Goal: Task Accomplishment & Management: Manage account settings

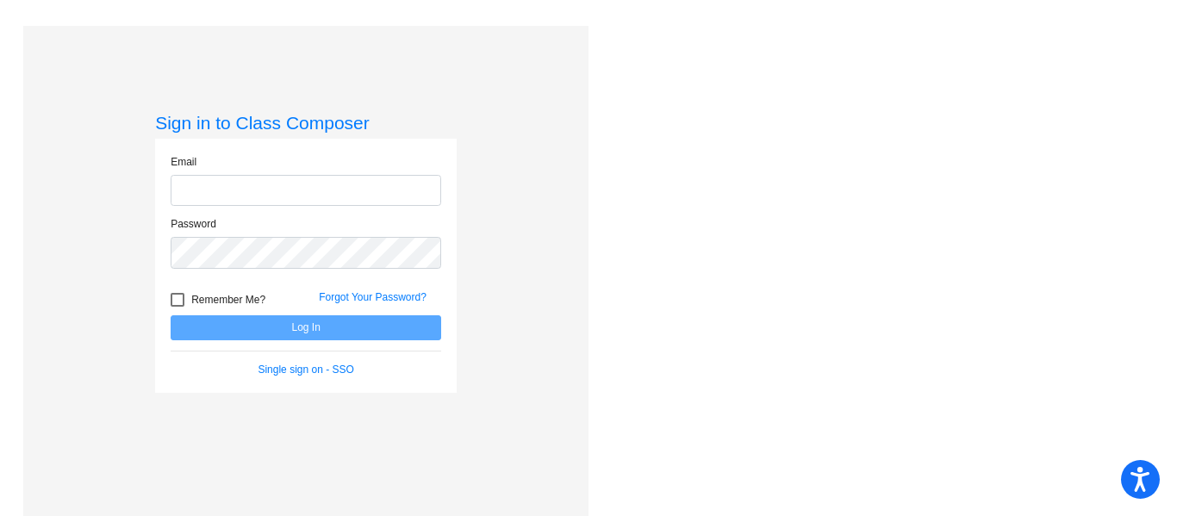
click at [345, 185] on input "email" at bounding box center [306, 191] width 271 height 32
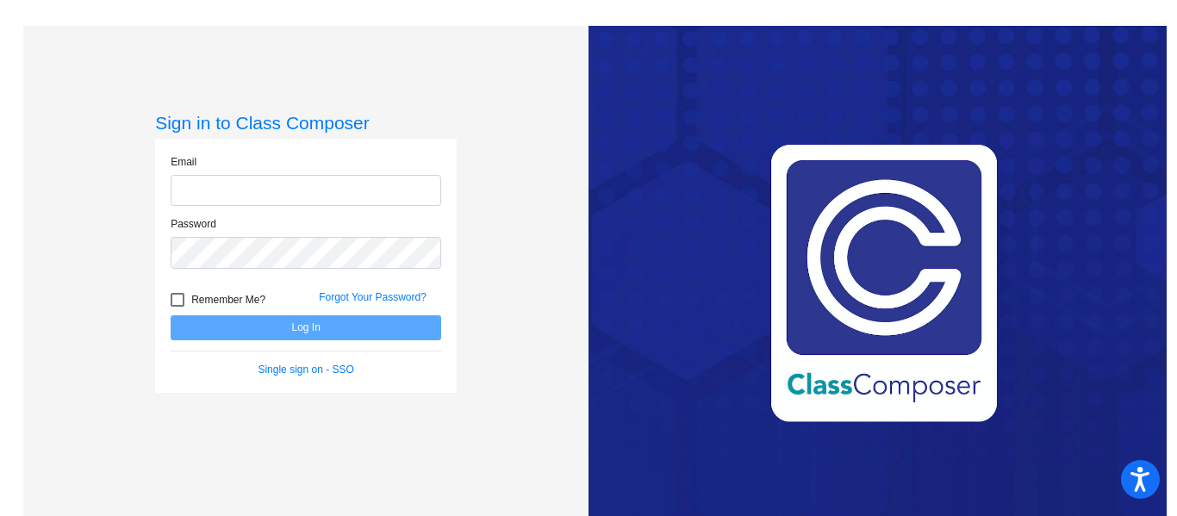
click at [327, 195] on input "email" at bounding box center [306, 191] width 271 height 32
type input "[EMAIL_ADDRESS][PERSON_NAME][DOMAIN_NAME]"
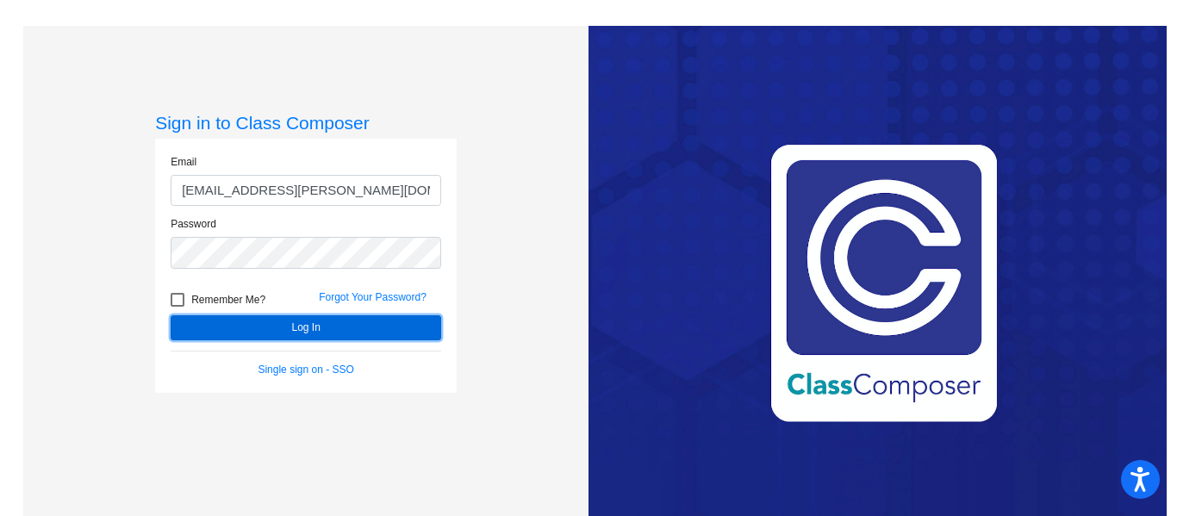
click at [289, 323] on button "Log In" at bounding box center [306, 327] width 271 height 25
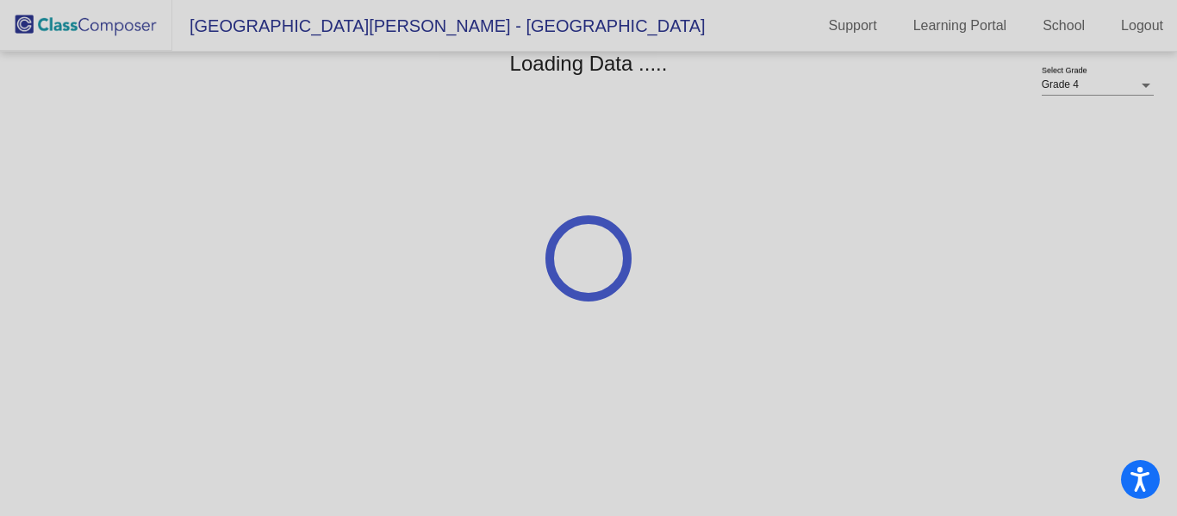
click at [289, 323] on div at bounding box center [588, 258] width 1177 height 516
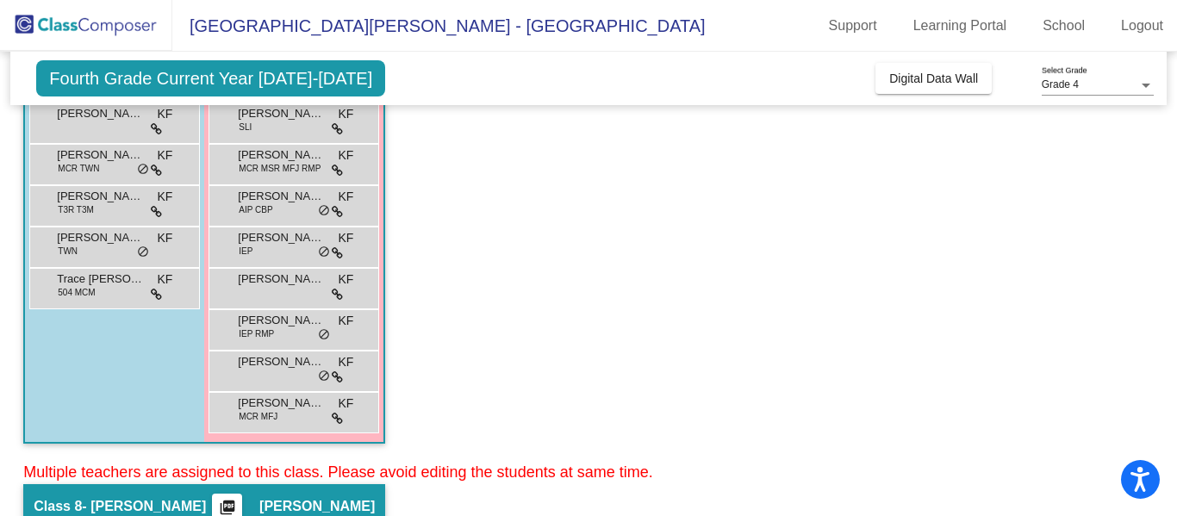
scroll to position [458, 0]
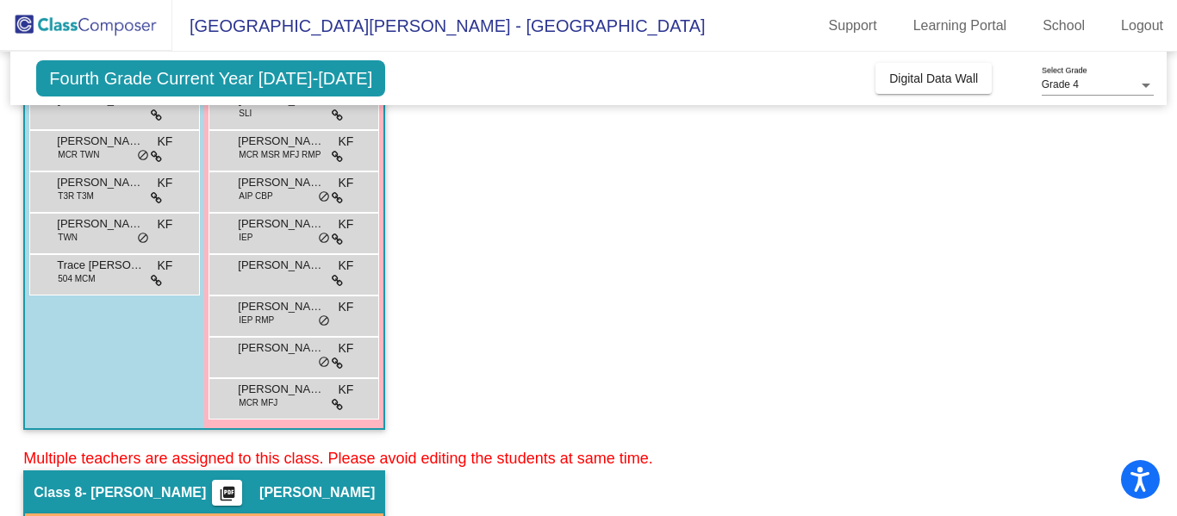
click at [145, 501] on div "Class 8 - [PERSON_NAME] picture_as_pdf [PERSON_NAME]" at bounding box center [204, 492] width 358 height 41
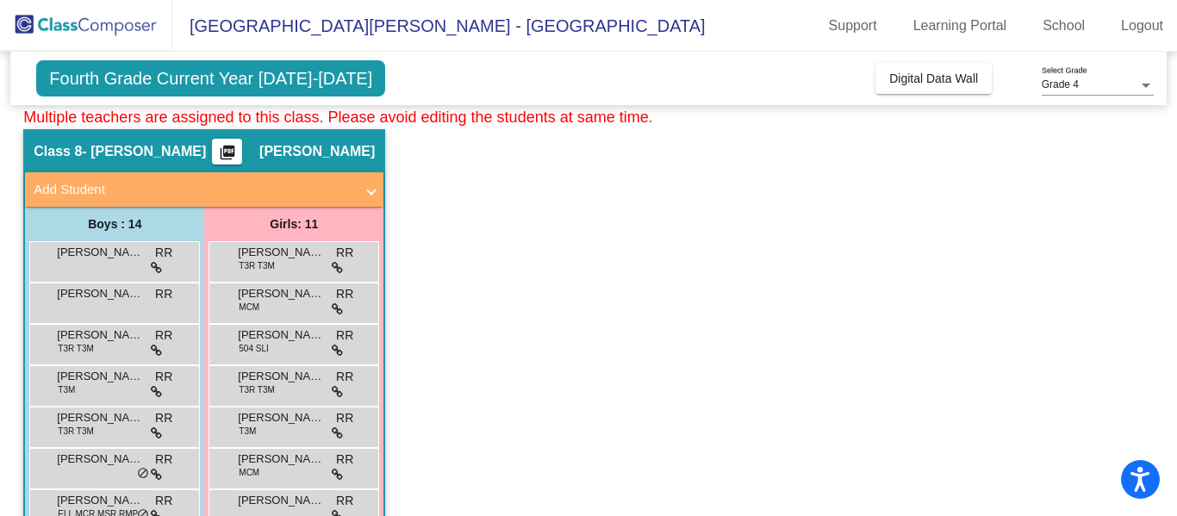
scroll to position [808, 0]
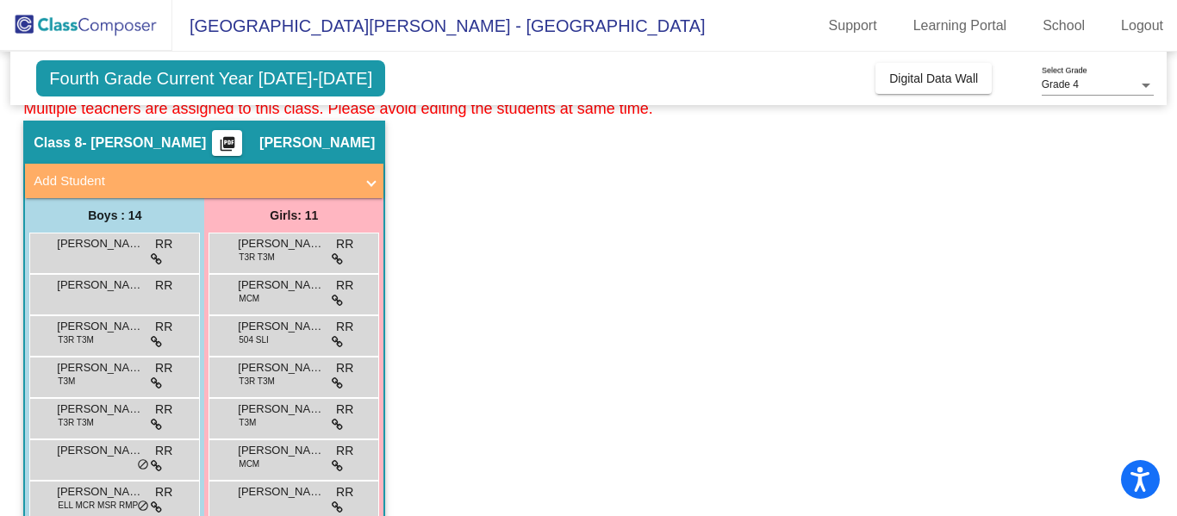
drag, startPoint x: 1172, startPoint y: 271, endPoint x: 1151, endPoint y: 396, distance: 126.8
click at [1151, 396] on mat-sidenav-content "Grade 4 Select Grade Fourth Grade Current Year [DATE]-[DATE] Add, Move, or Reta…" at bounding box center [588, 284] width 1177 height 464
click at [242, 499] on span "[PERSON_NAME]" at bounding box center [281, 491] width 86 height 17
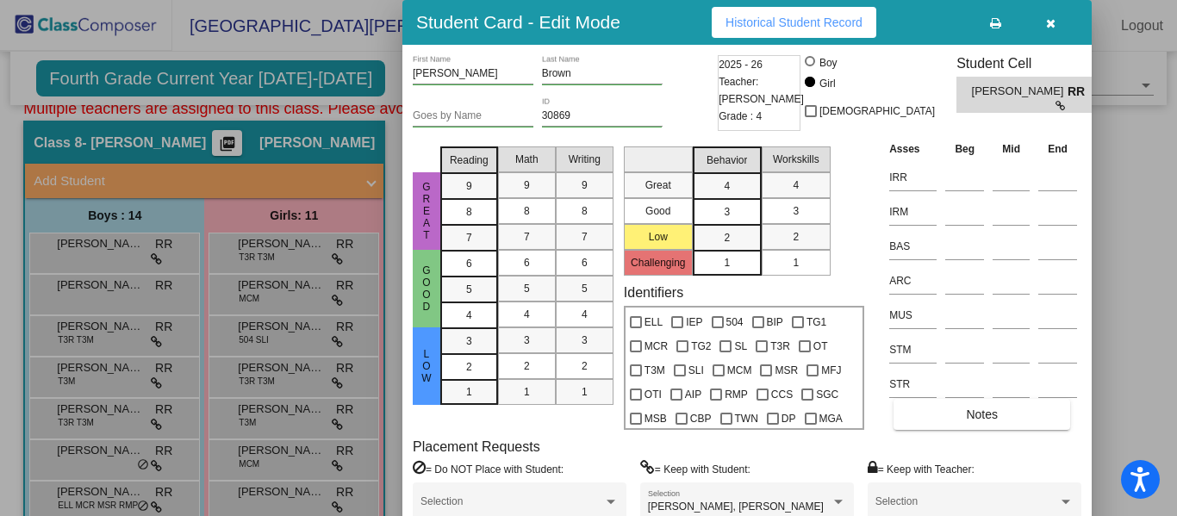
drag, startPoint x: 1171, startPoint y: 304, endPoint x: 1170, endPoint y: 323, distance: 19.0
click at [1170, 323] on div at bounding box center [588, 258] width 1177 height 516
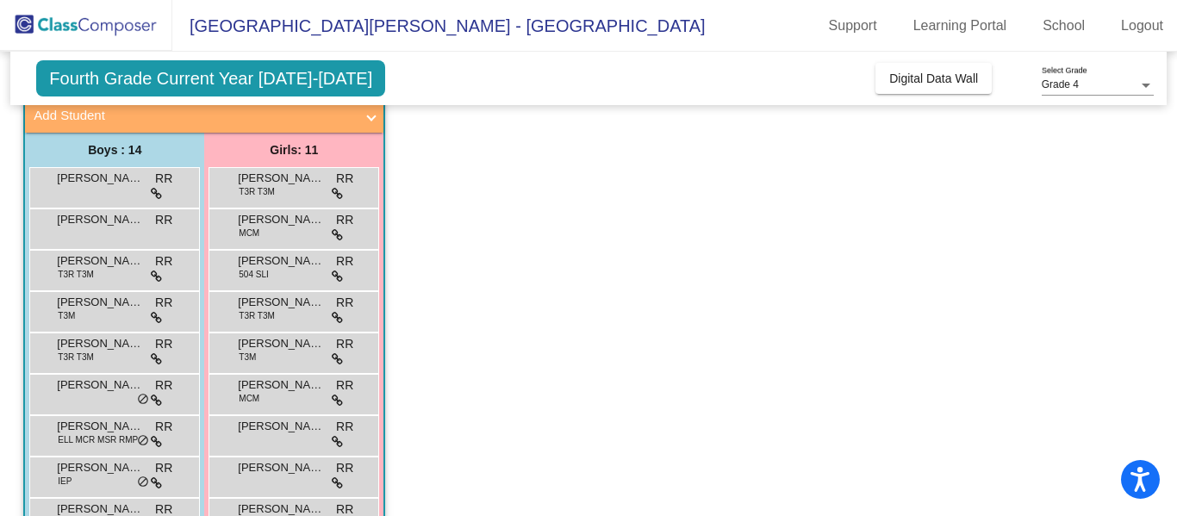
scroll to position [876, 0]
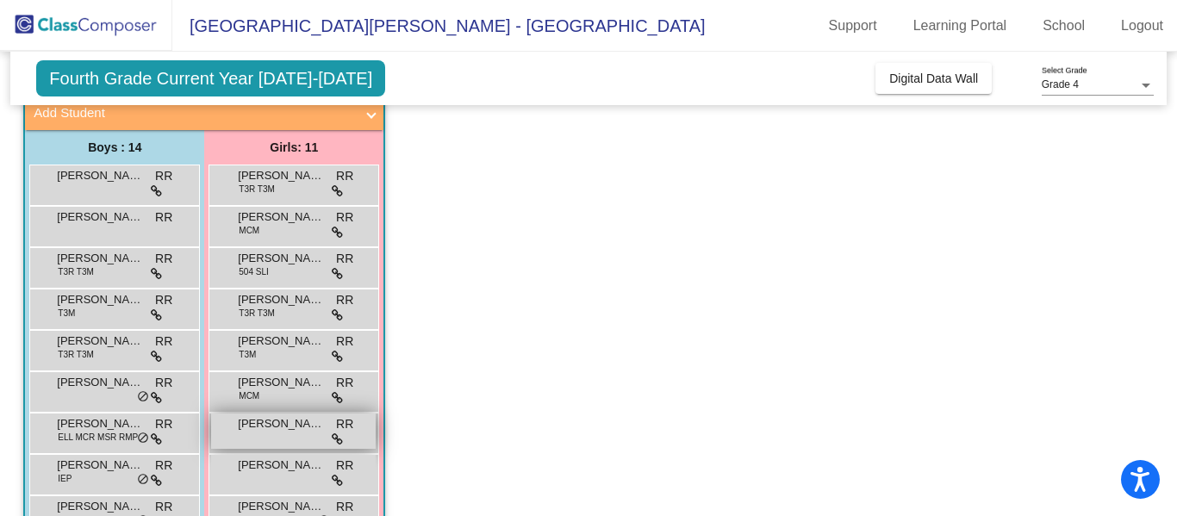
click at [244, 433] on div "[PERSON_NAME] [PERSON_NAME] lock do_not_disturb_alt" at bounding box center [293, 431] width 165 height 35
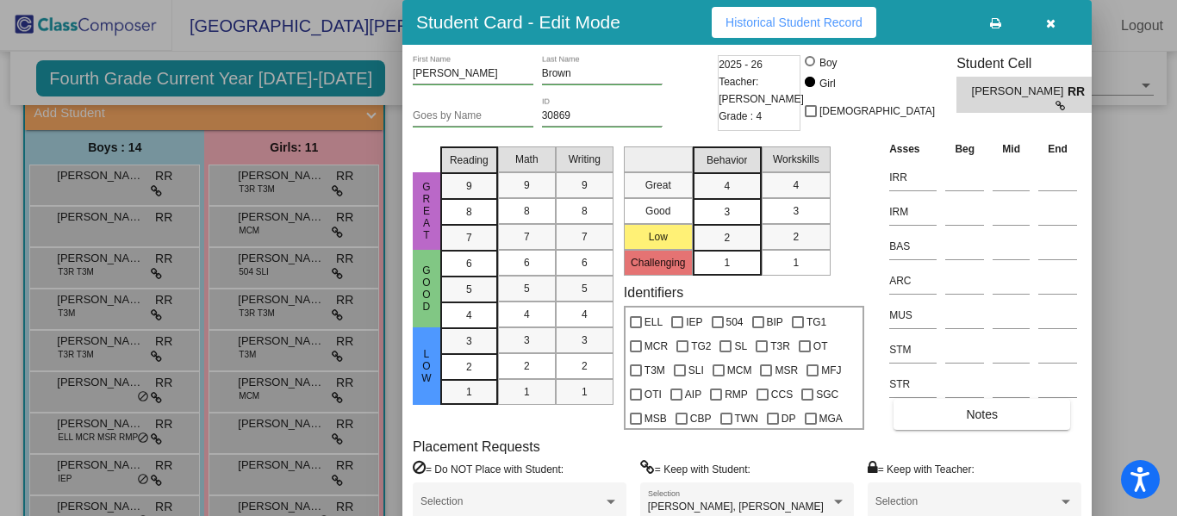
click at [849, 16] on span "Historical Student Record" at bounding box center [793, 23] width 137 height 14
